Goal: Information Seeking & Learning: Learn about a topic

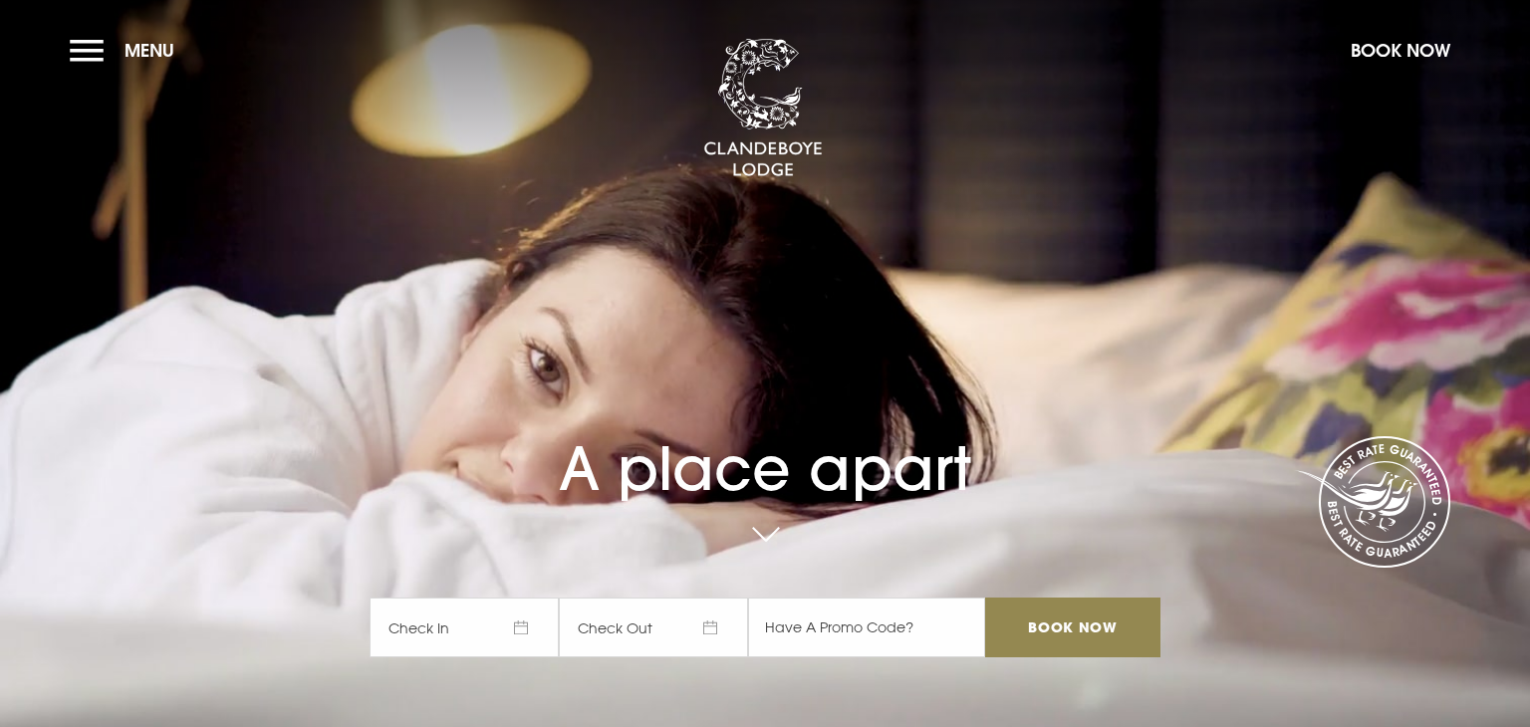
click at [97, 43] on button "Menu" at bounding box center [127, 50] width 115 height 43
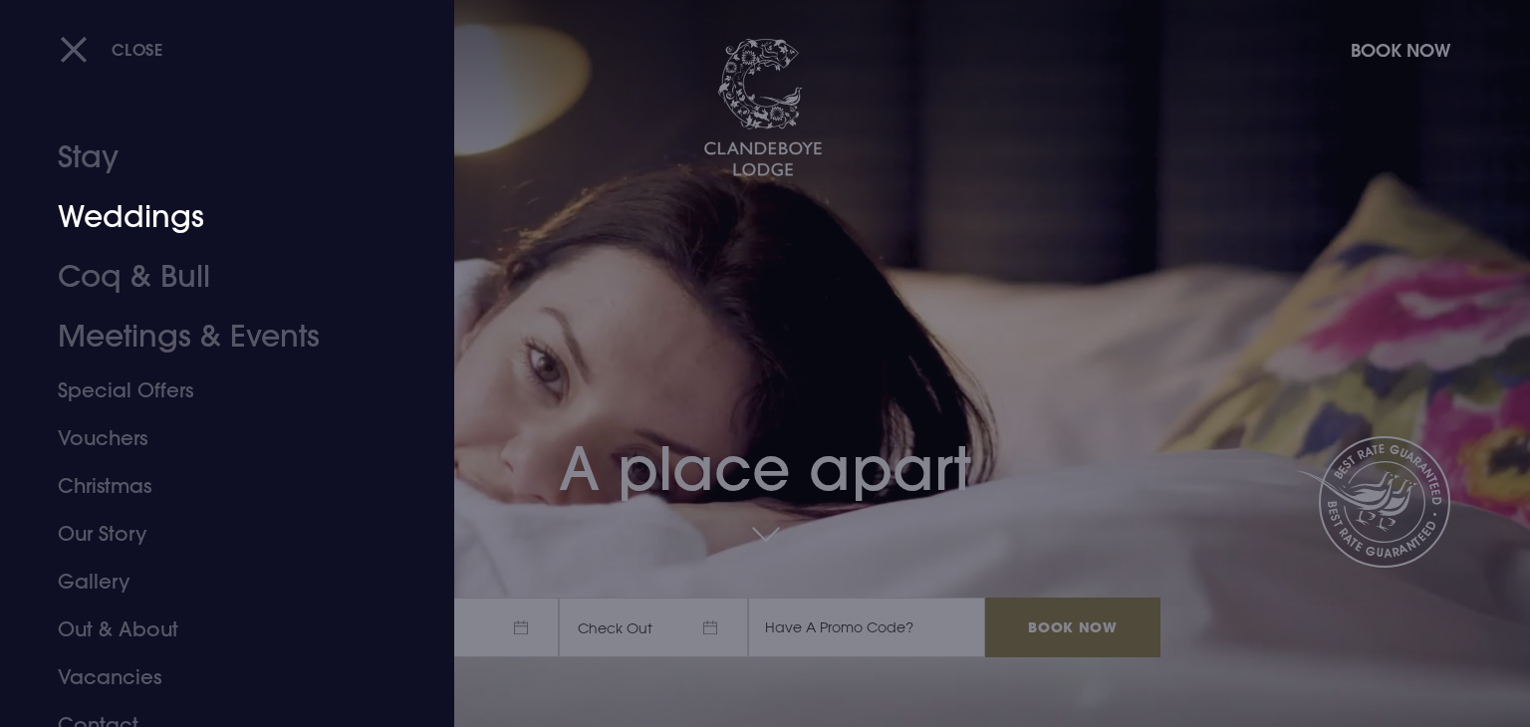
click at [83, 201] on link "Weddings" at bounding box center [215, 217] width 315 height 60
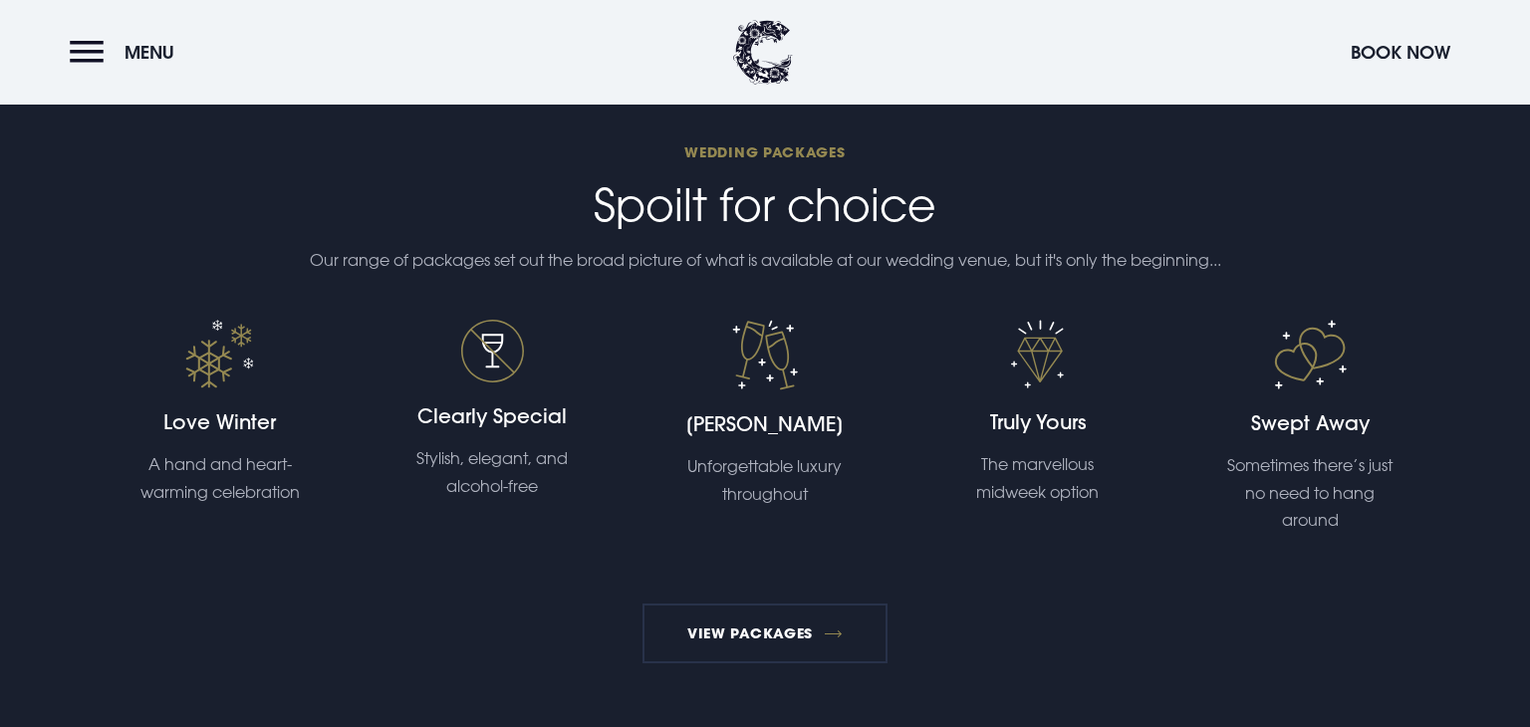
scroll to position [2988, 0]
